Goal: Navigation & Orientation: Find specific page/section

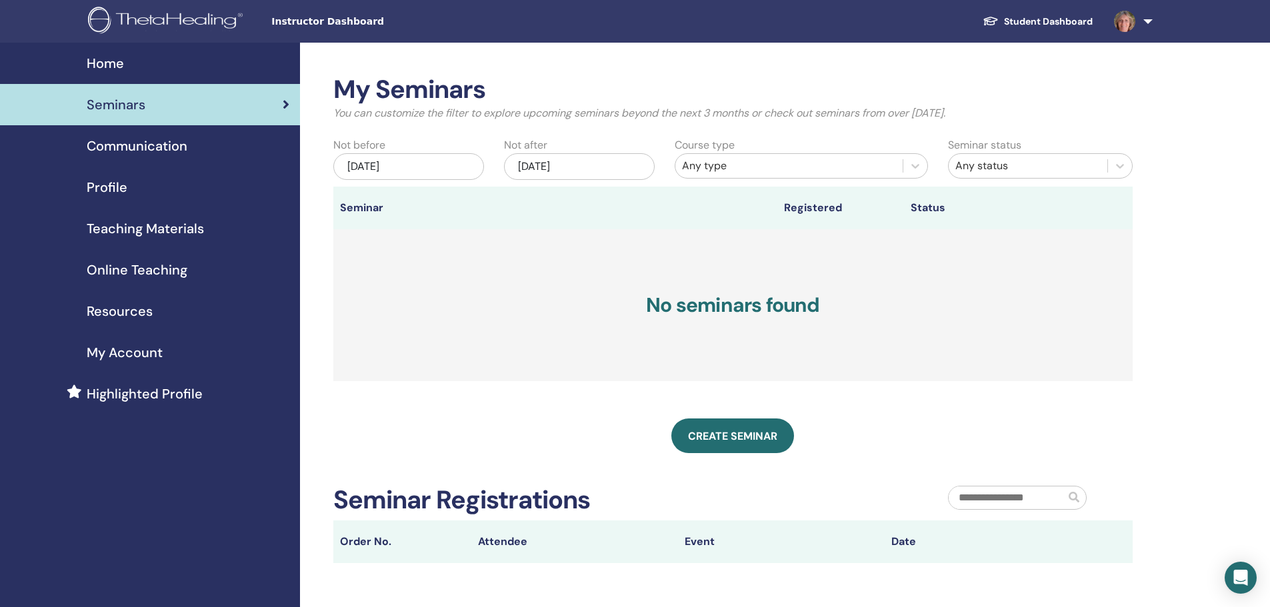
click at [115, 62] on span "Home" at bounding box center [105, 63] width 37 height 20
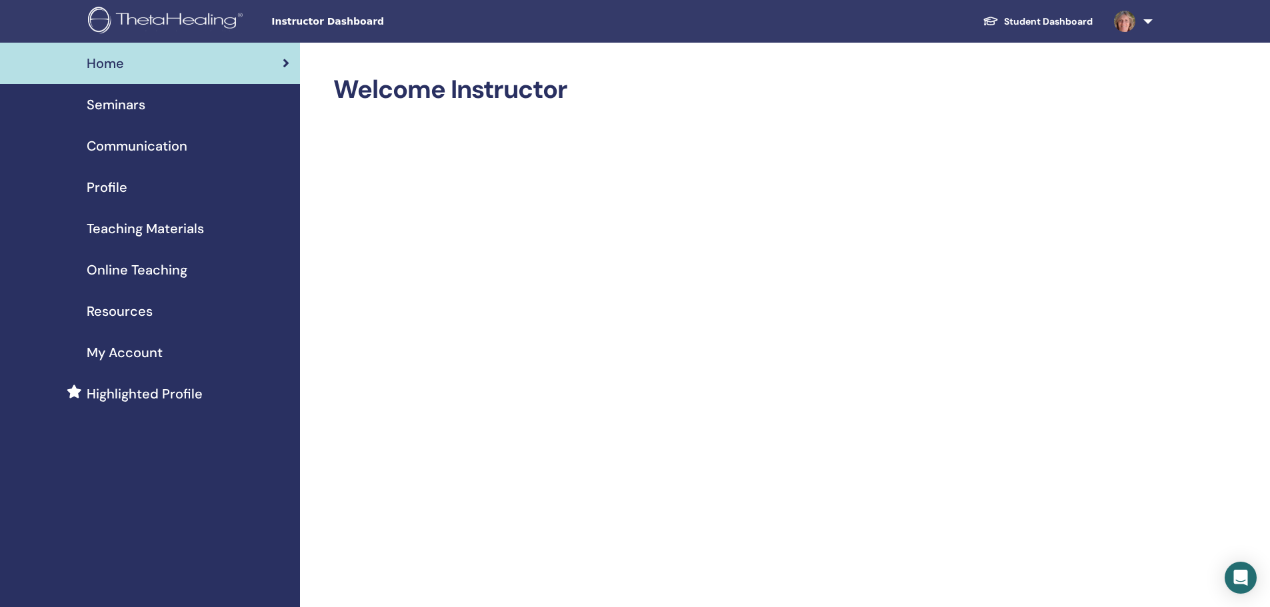
click at [1038, 18] on link "Student Dashboard" at bounding box center [1037, 21] width 131 height 25
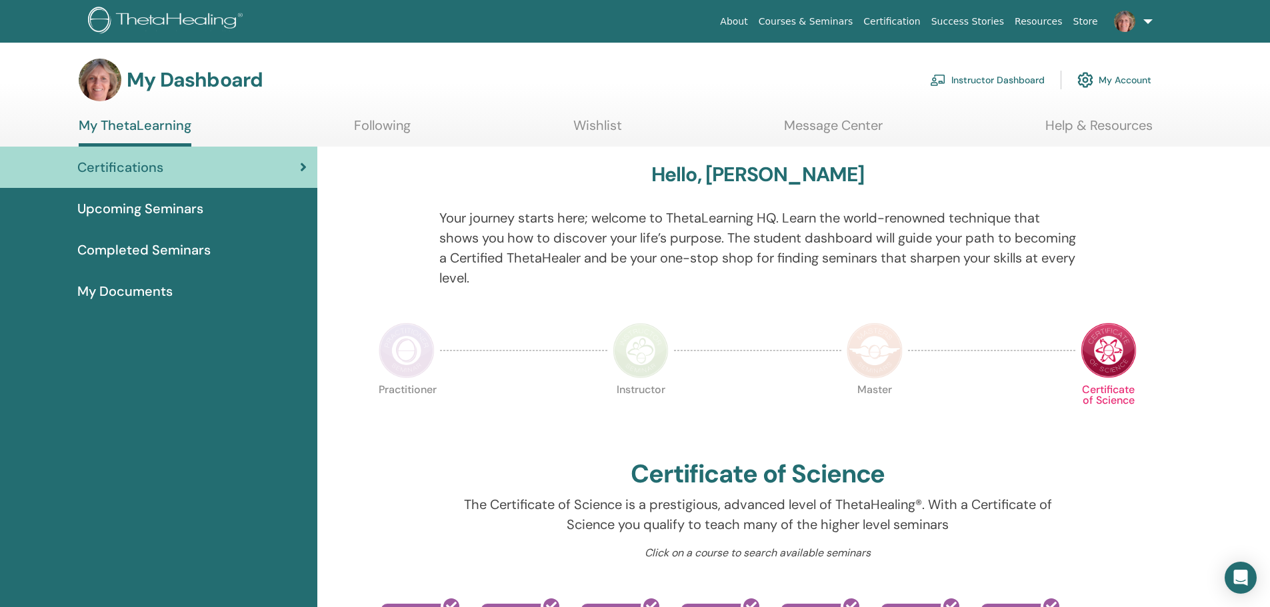
click at [189, 211] on span "Upcoming Seminars" at bounding box center [140, 209] width 126 height 20
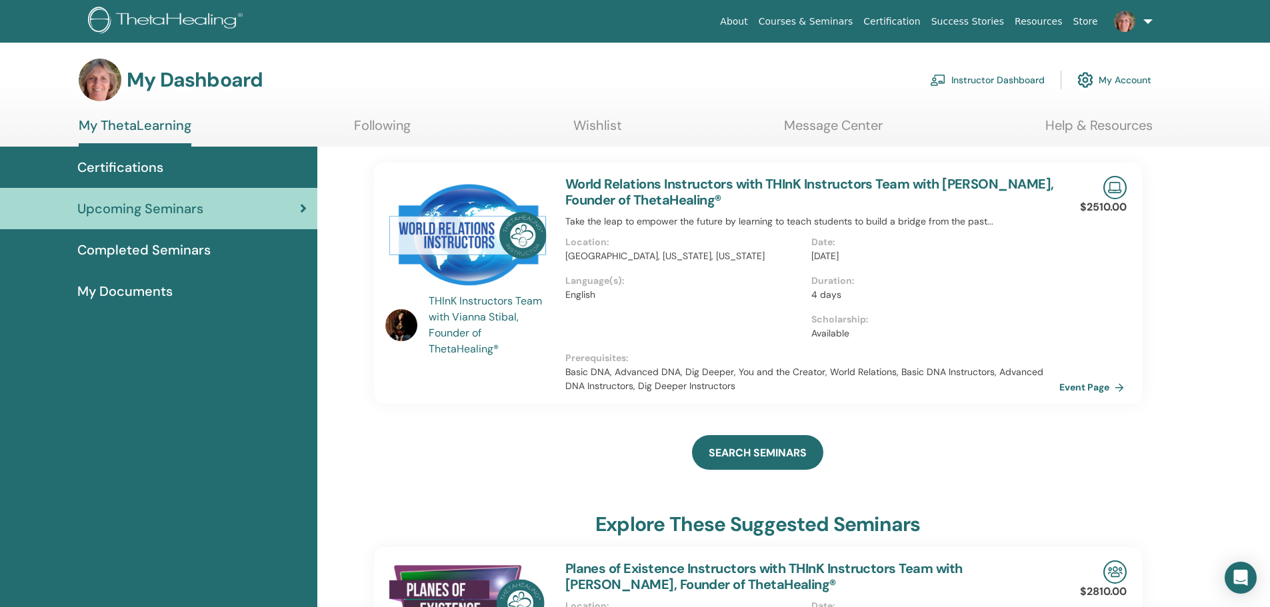
click at [1092, 389] on link "Event Page" at bounding box center [1094, 387] width 70 height 20
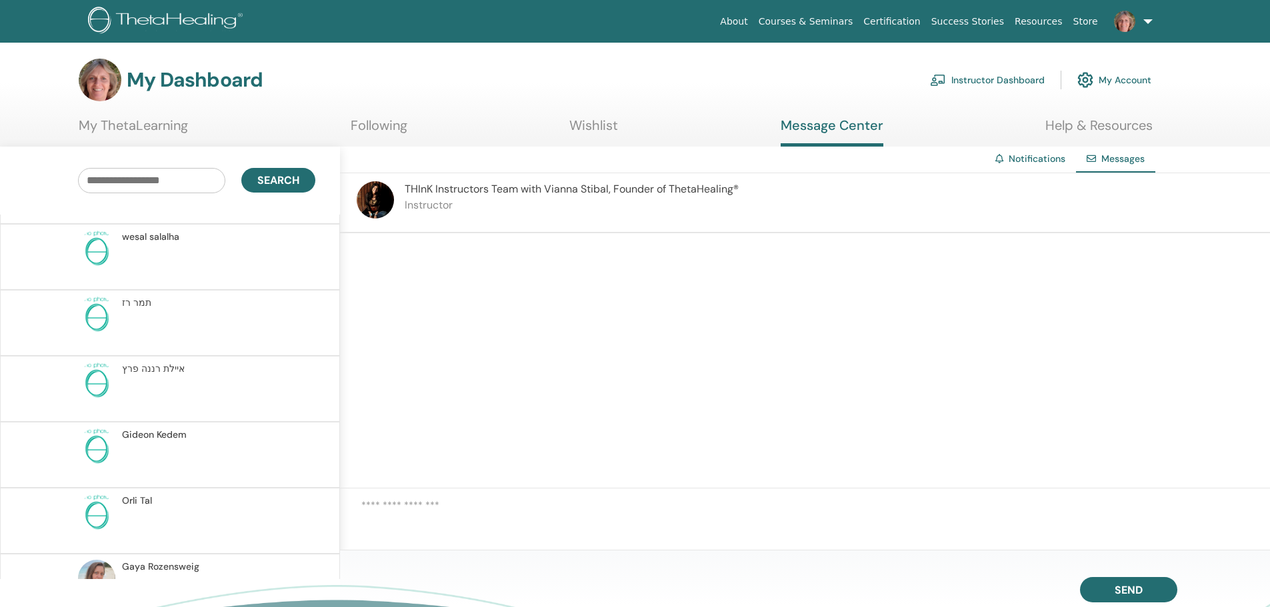
scroll to position [441, 0]
